Goal: Information Seeking & Learning: Learn about a topic

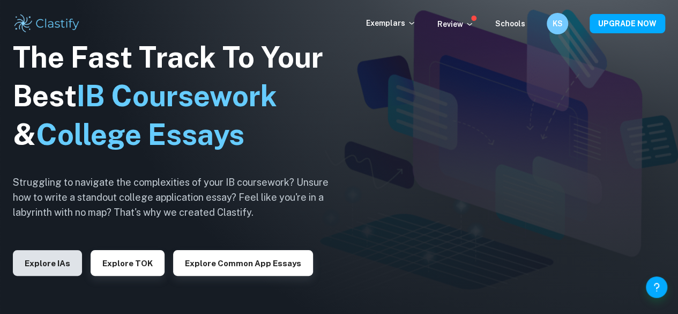
click at [64, 261] on button "Explore IAs" at bounding box center [47, 263] width 69 height 26
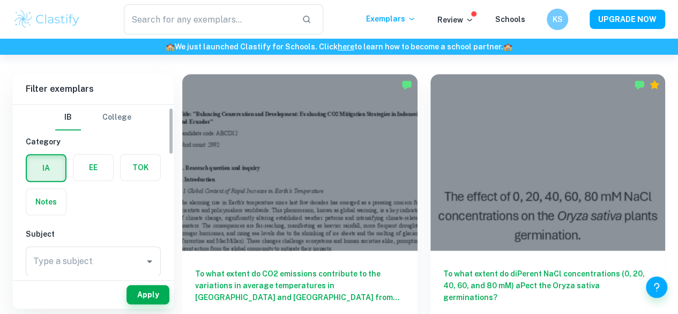
scroll to position [79, 0]
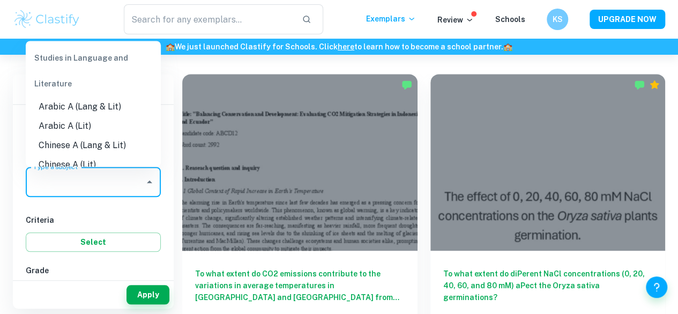
click at [126, 182] on input "Type a subject" at bounding box center [85, 182] width 109 height 20
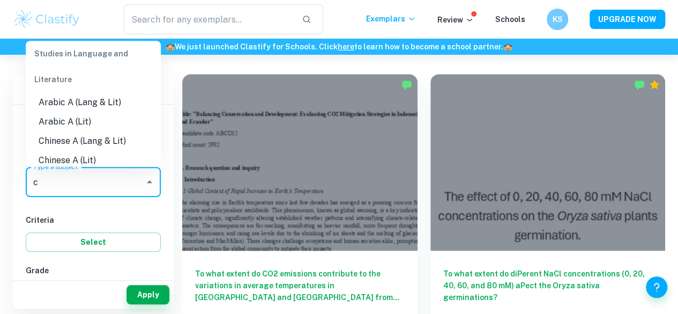
scroll to position [0, 0]
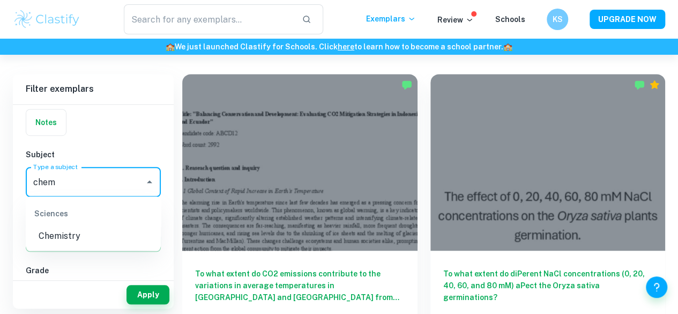
click at [71, 243] on li "Chemistry" at bounding box center [93, 235] width 135 height 19
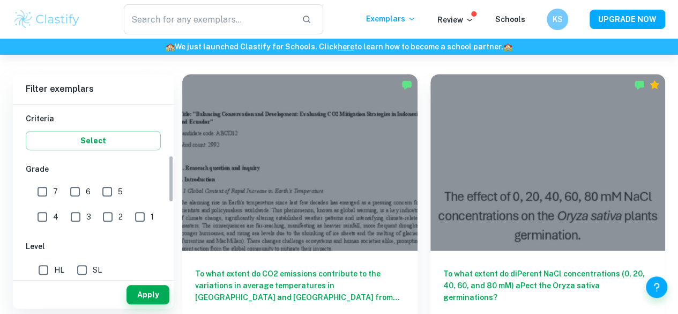
scroll to position [181, 0]
type input "Chemistry"
click at [82, 188] on input "6" at bounding box center [74, 190] width 21 height 21
checkbox input "true"
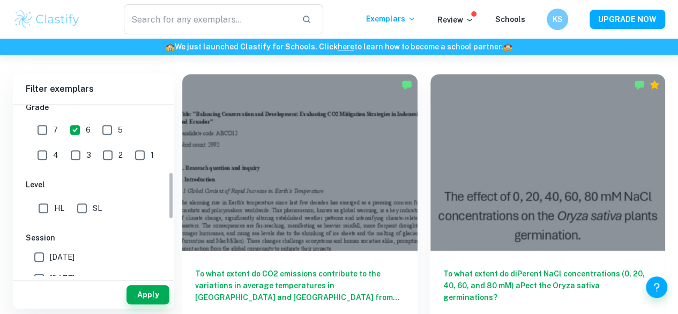
scroll to position [243, 0]
click at [45, 204] on input "HL" at bounding box center [43, 207] width 21 height 21
click at [45, 210] on input "HL" at bounding box center [43, 207] width 21 height 21
checkbox input "true"
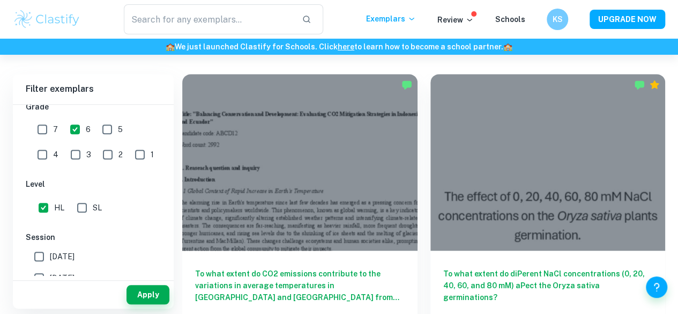
click at [42, 134] on input "7" at bounding box center [42, 128] width 21 height 21
checkbox input "true"
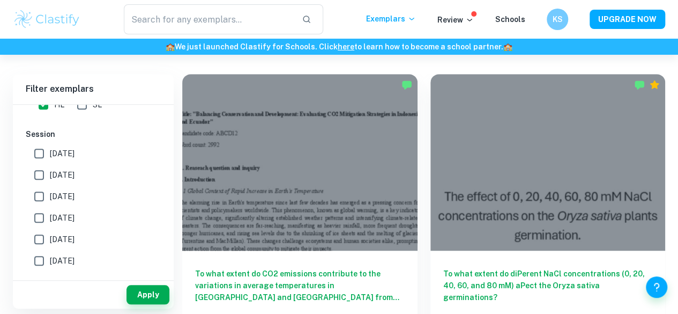
scroll to position [346, 0]
click at [144, 293] on button "Apply" at bounding box center [148, 294] width 43 height 19
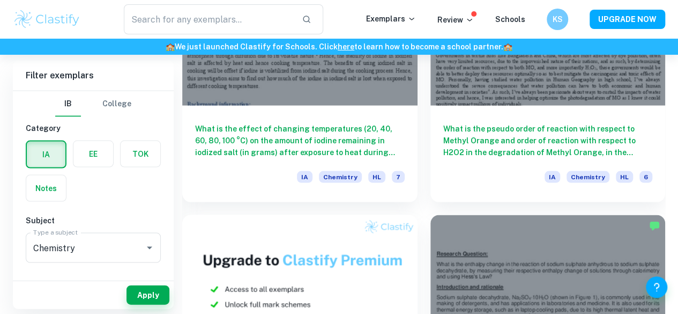
scroll to position [1008, 0]
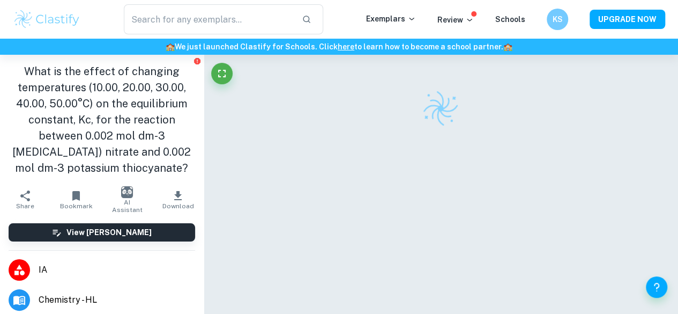
scroll to position [19, 0]
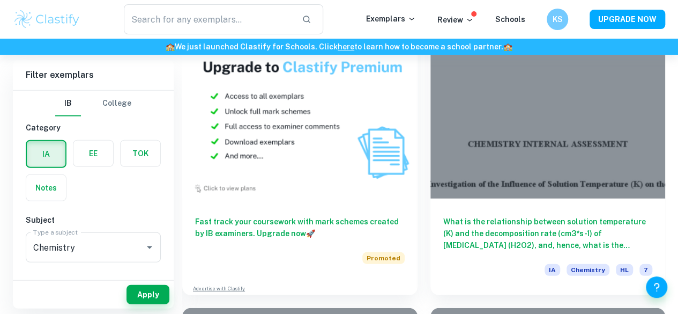
scroll to position [3482, 0]
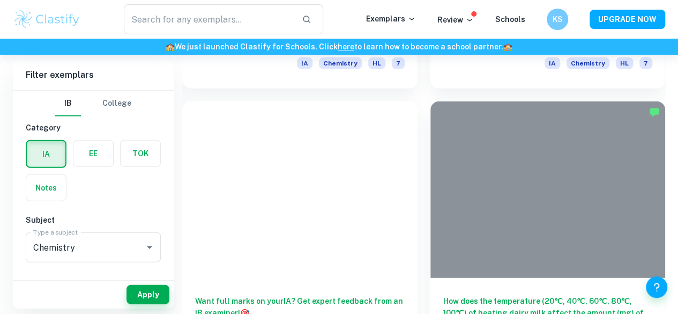
scroll to position [7401, 0]
